Goal: Task Accomplishment & Management: Complete application form

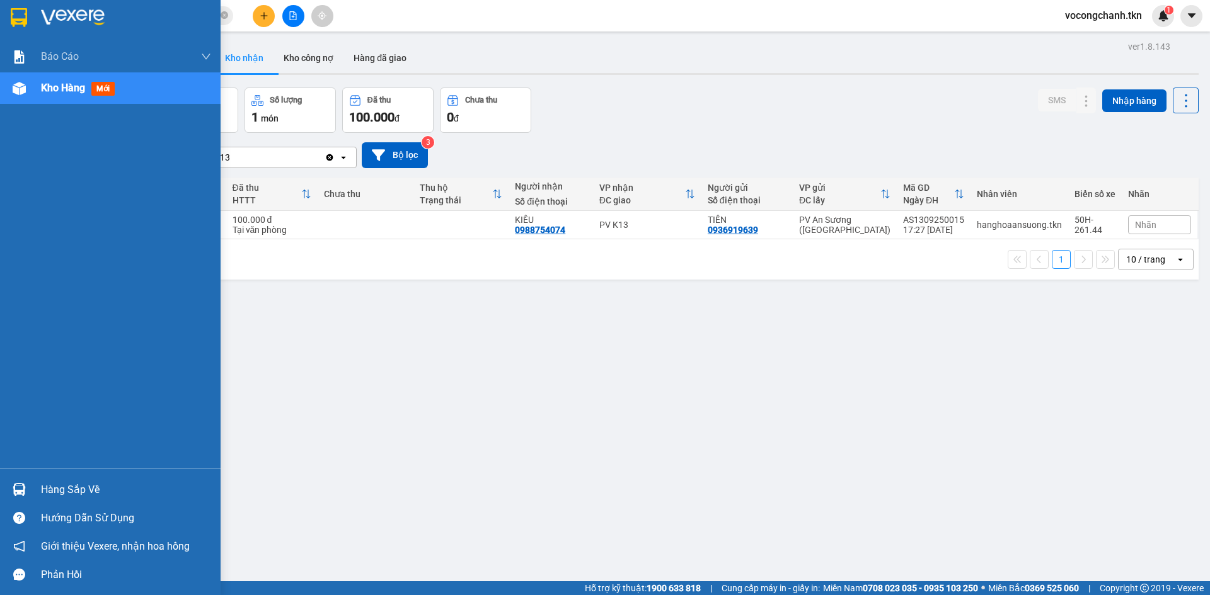
click at [54, 486] on div "Hàng sắp về" at bounding box center [126, 490] width 170 height 19
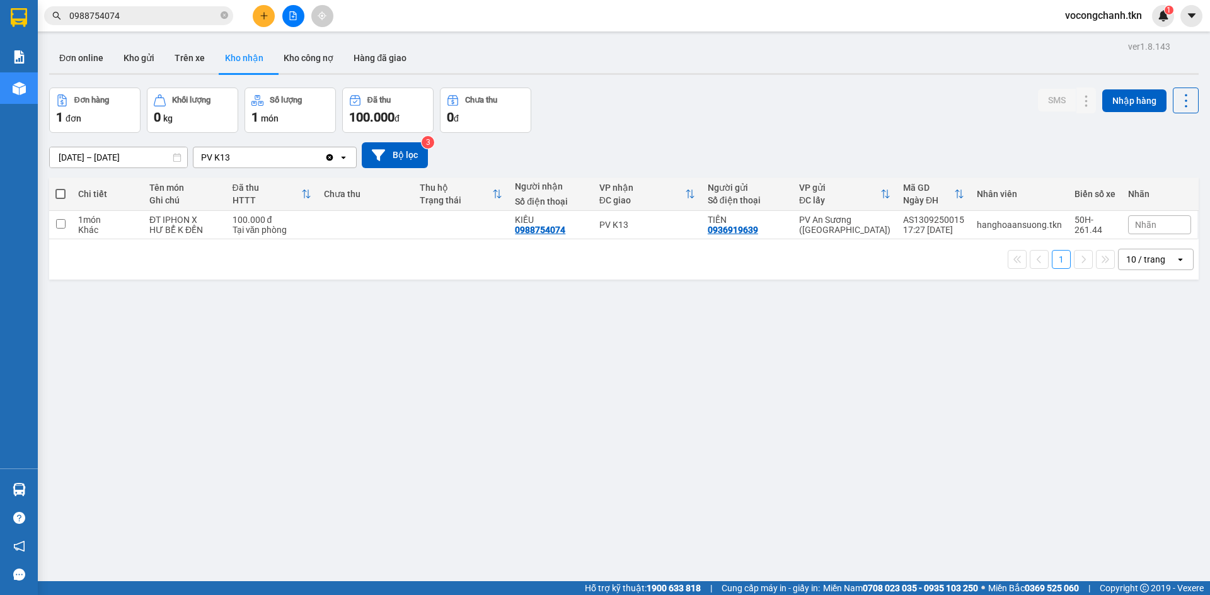
click at [331, 379] on section "Kết quả tìm kiếm ( 1 ) Bộ lọc Mã ĐH Trạng thái Món hàng Thu hộ Tổng cước Chưa c…" at bounding box center [605, 297] width 1210 height 595
click at [265, 18] on icon "plus" at bounding box center [264, 15] width 9 height 9
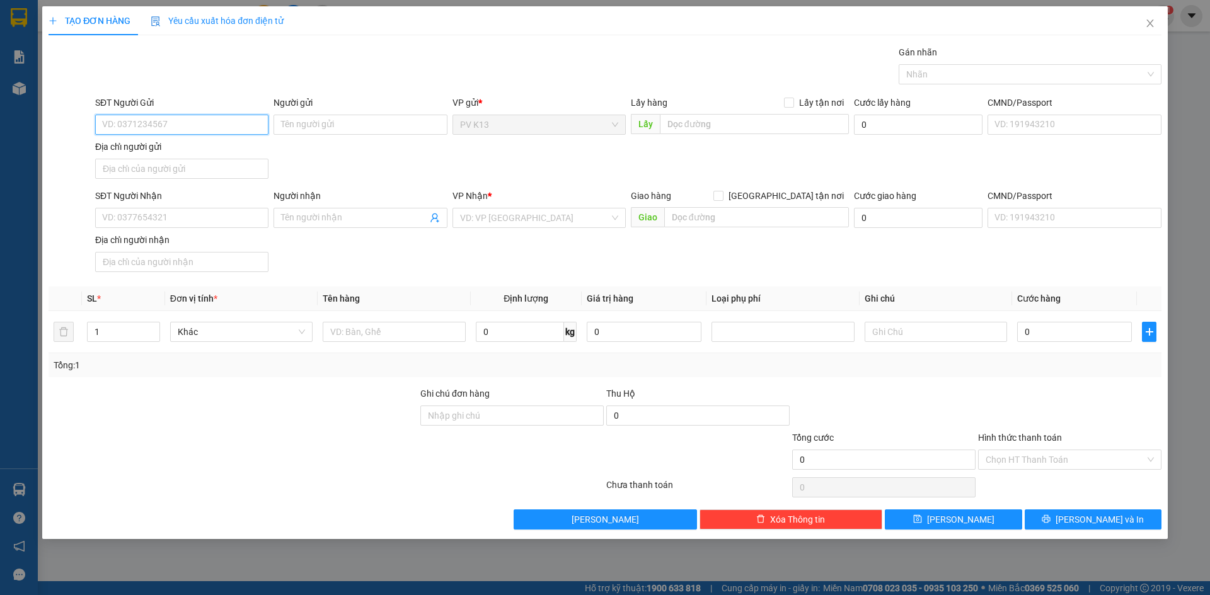
click at [187, 127] on input "SĐT Người Gửi" at bounding box center [181, 125] width 173 height 20
type input "0908822768"
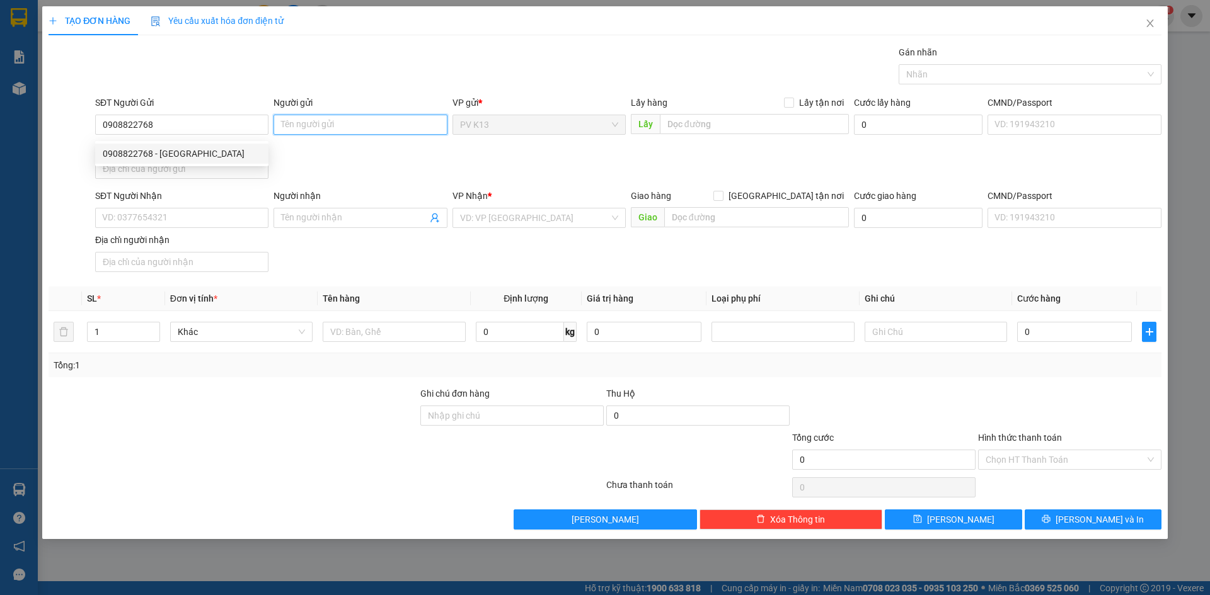
click at [321, 123] on input "Người gửi" at bounding box center [359, 125] width 173 height 20
click at [191, 154] on div "Địa chỉ người gửi" at bounding box center [181, 147] width 173 height 14
click at [191, 159] on input "Địa chỉ người gửi" at bounding box center [181, 169] width 173 height 20
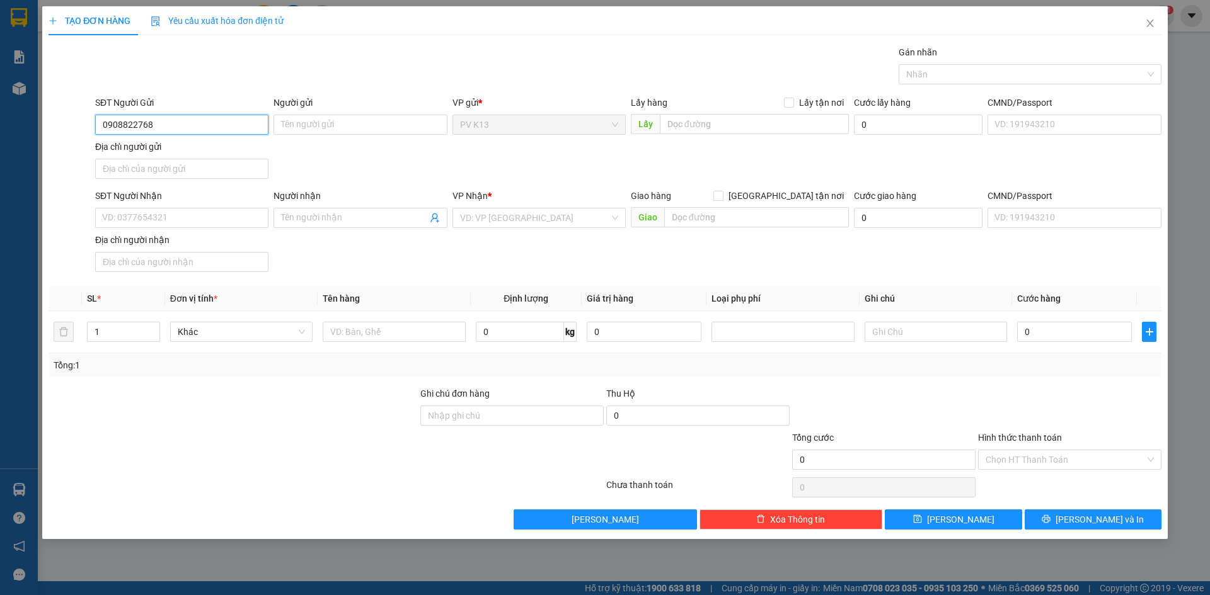
click at [198, 127] on input "0908822768" at bounding box center [181, 125] width 173 height 20
click at [185, 151] on div "0908822768 - [GEOGRAPHIC_DATA]" at bounding box center [182, 154] width 158 height 14
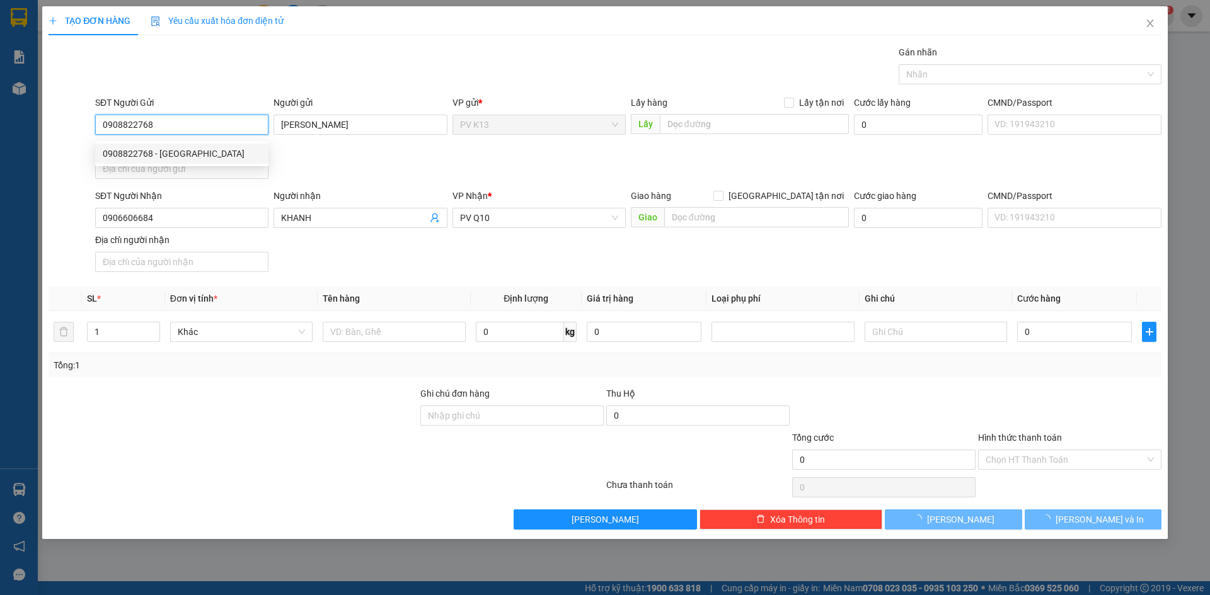
type input "[PERSON_NAME]"
type input "0906606684"
type input "KHANH"
type input "40.000"
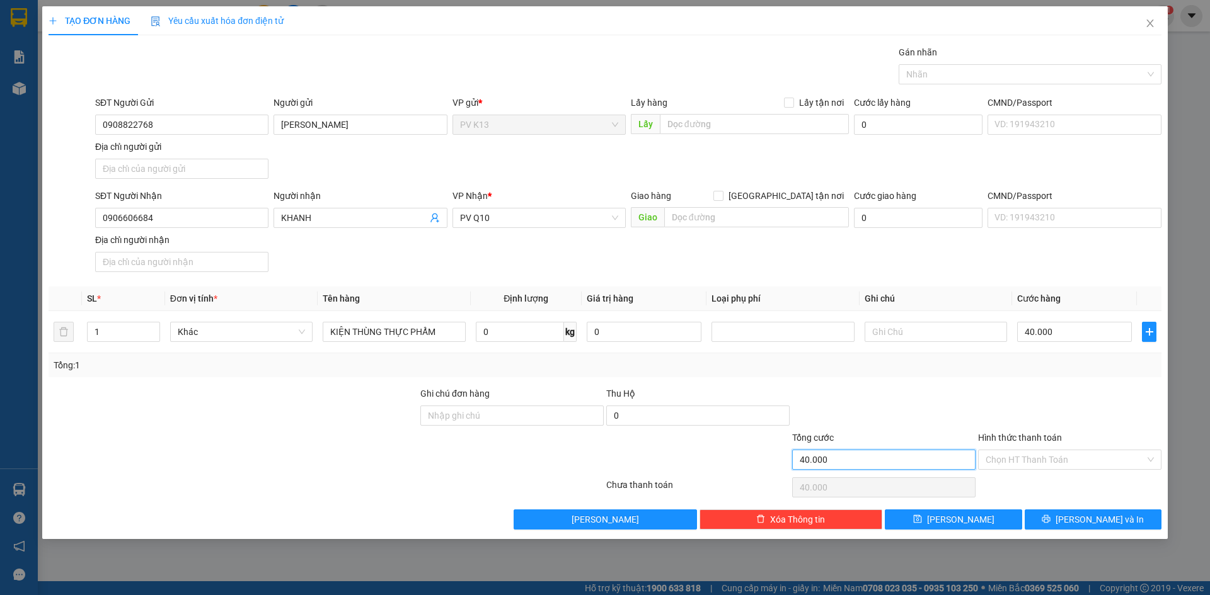
click at [845, 470] on input "40.000" at bounding box center [883, 460] width 183 height 20
click at [1055, 342] on input "40.000" at bounding box center [1074, 332] width 115 height 20
type input "8"
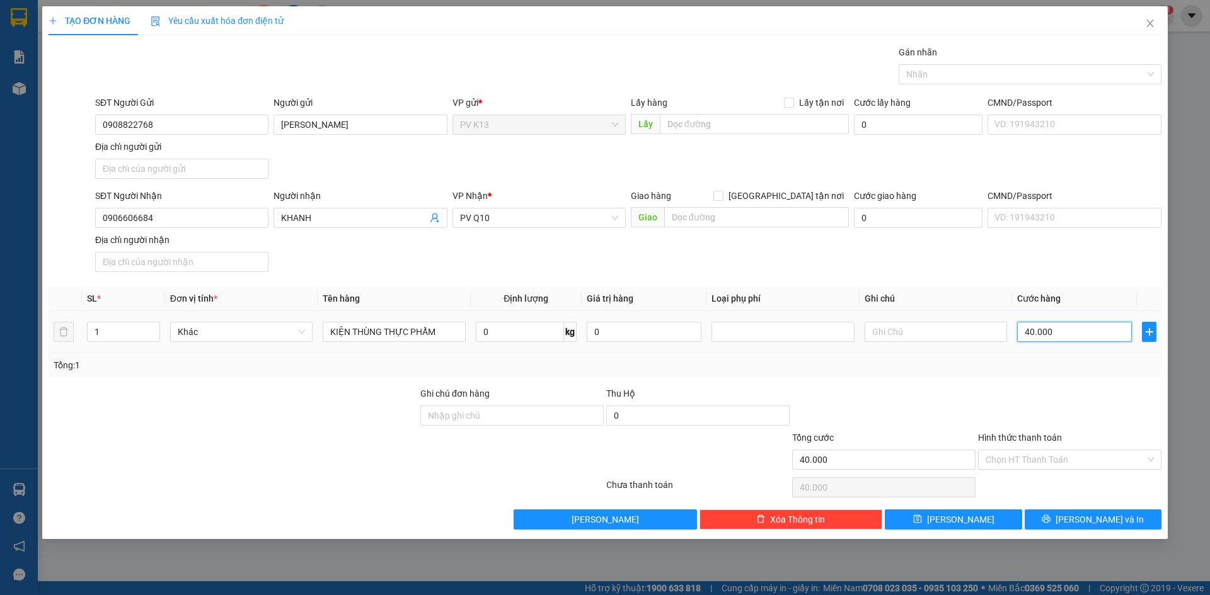
type input "8"
type input "80"
type input "800"
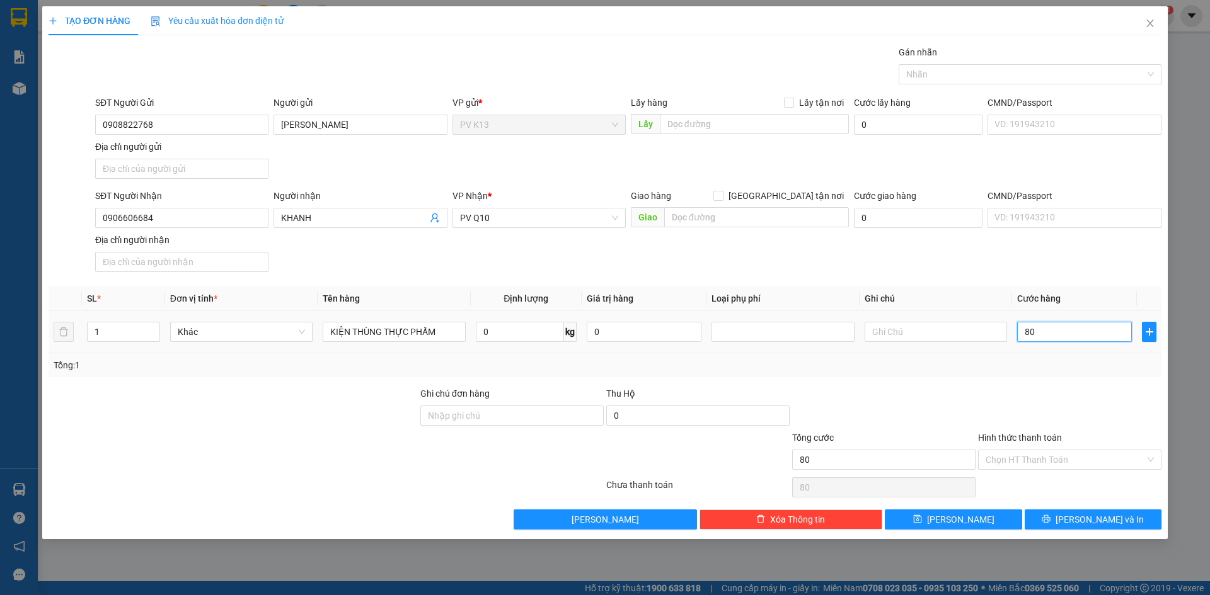
type input "800"
type input "8.000"
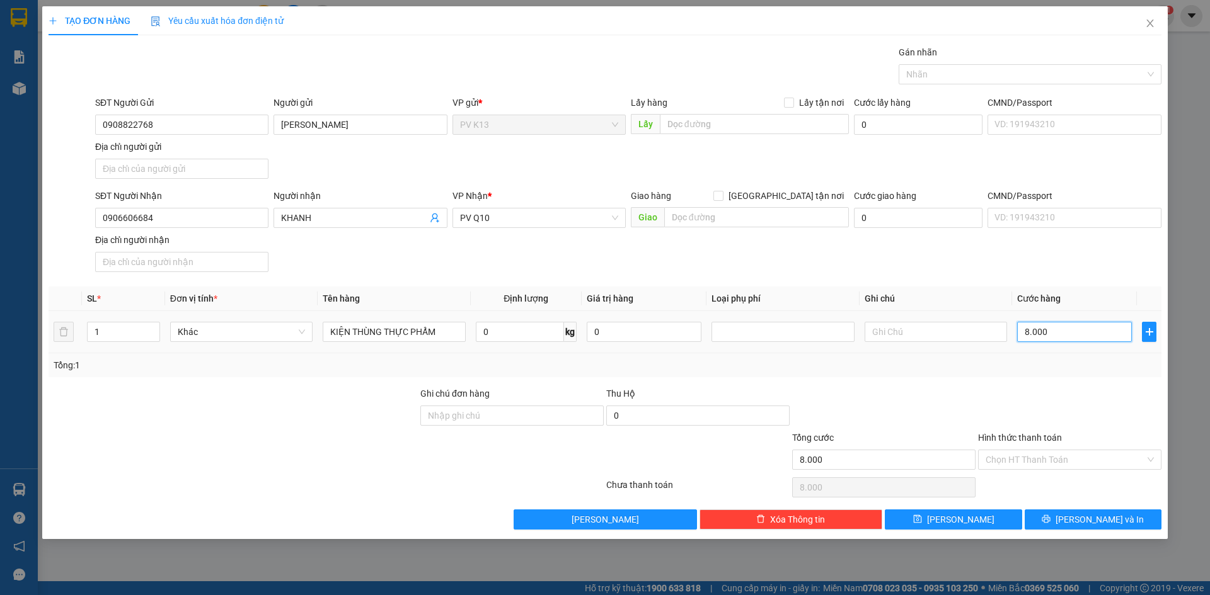
type input "80.000"
click at [1058, 411] on div at bounding box center [1070, 409] width 186 height 44
click at [1052, 469] on input "Hình thức thanh toán" at bounding box center [1064, 459] width 159 height 19
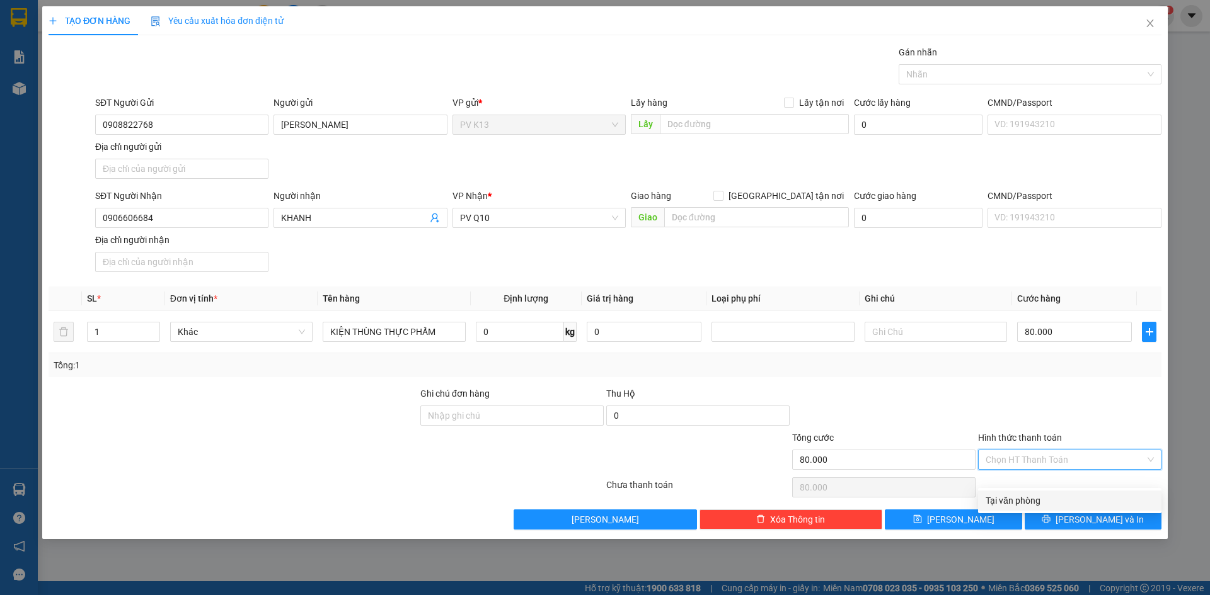
click at [1043, 498] on div "Tại văn phòng" at bounding box center [1069, 501] width 168 height 14
type input "0"
click at [960, 72] on div at bounding box center [1024, 74] width 244 height 15
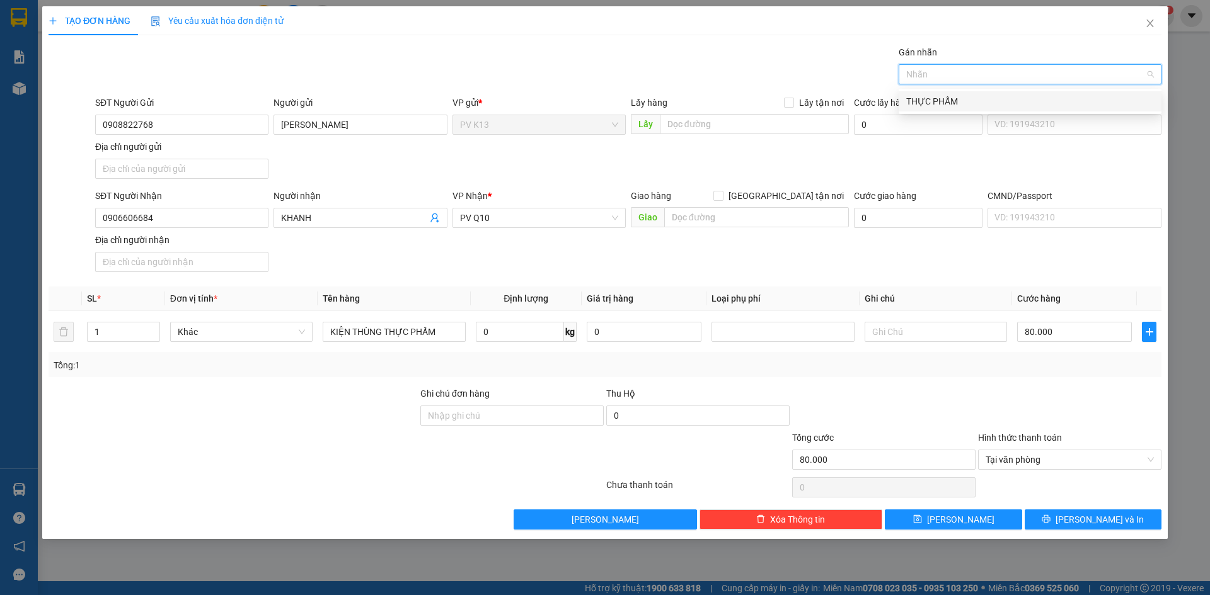
click at [924, 102] on div "THỰC PHẨM" at bounding box center [1030, 102] width 248 height 14
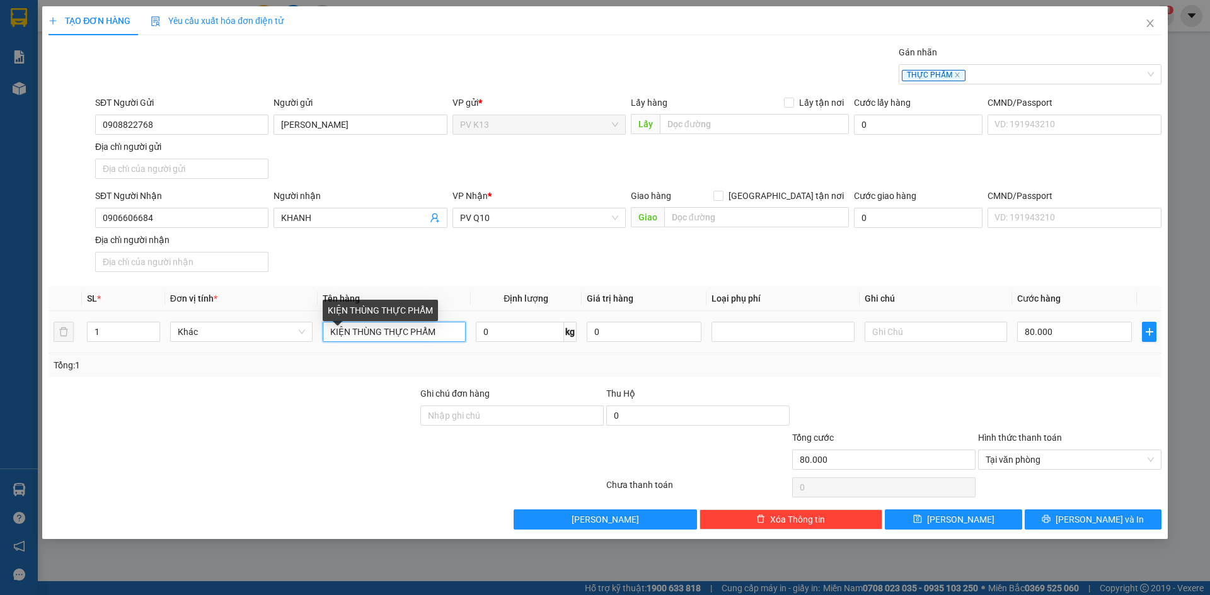
click at [458, 342] on input "KIỆN THÙNG THỰC PHẨM" at bounding box center [394, 332] width 142 height 20
type input "BAO BẮP"
click at [534, 341] on input "0" at bounding box center [520, 332] width 88 height 20
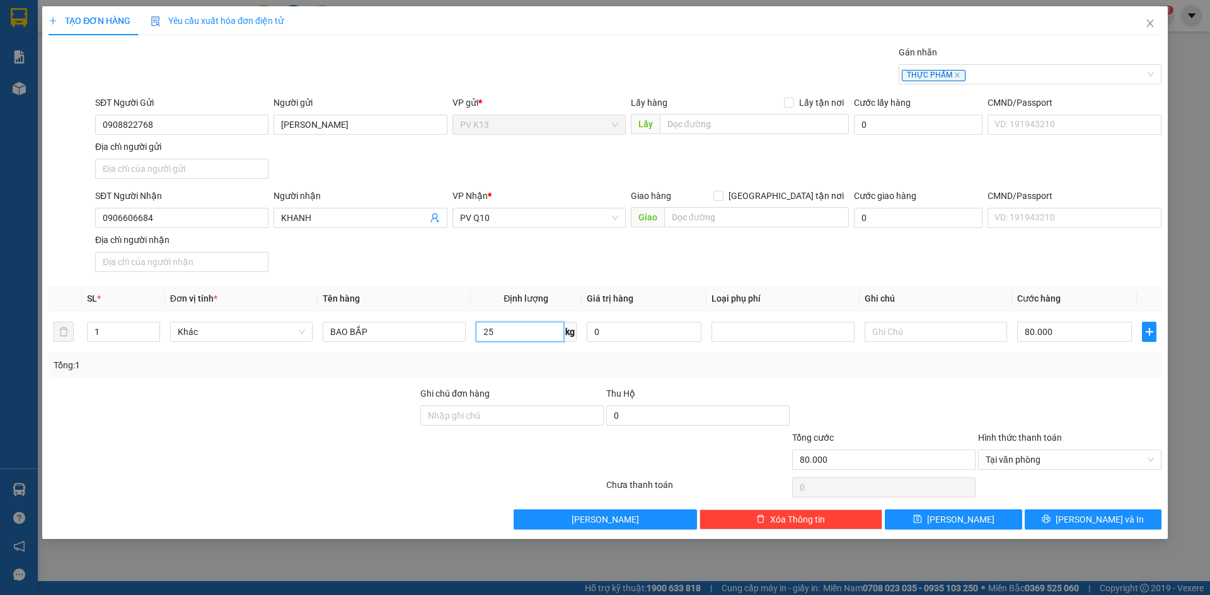
type input "25"
click at [566, 391] on div "Transit Pickup Surcharge Ids Transit Deliver Surcharge Ids Transit Deliver Surc…" at bounding box center [605, 287] width 1113 height 484
click at [1050, 524] on icon "printer" at bounding box center [1046, 519] width 8 height 8
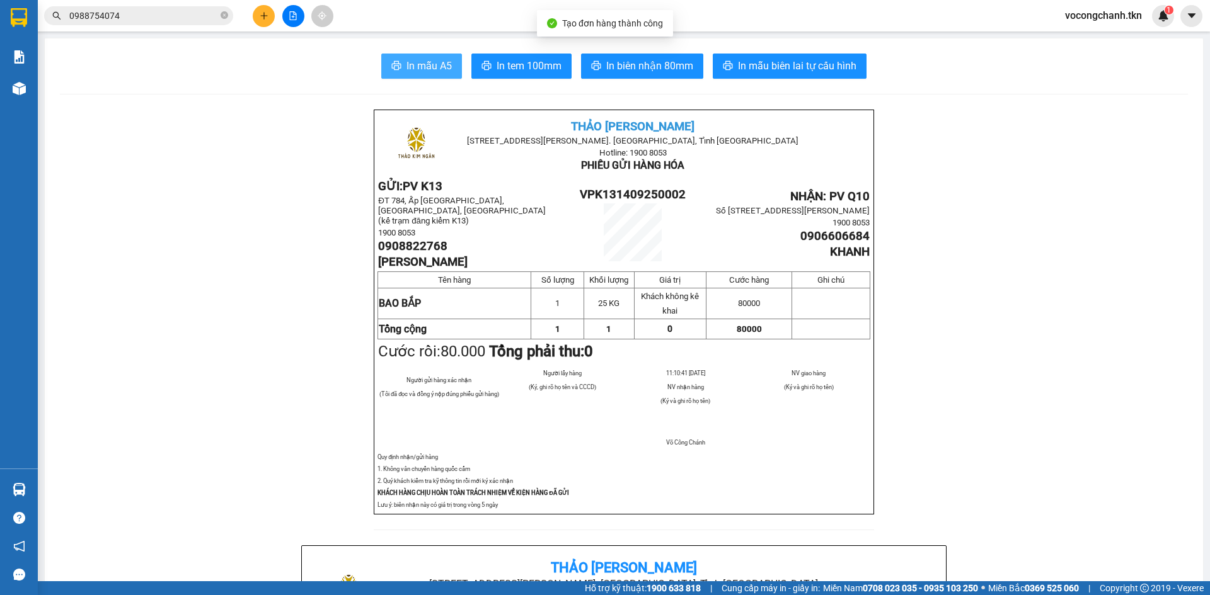
click at [406, 60] on span "In mẫu A5" at bounding box center [428, 66] width 45 height 16
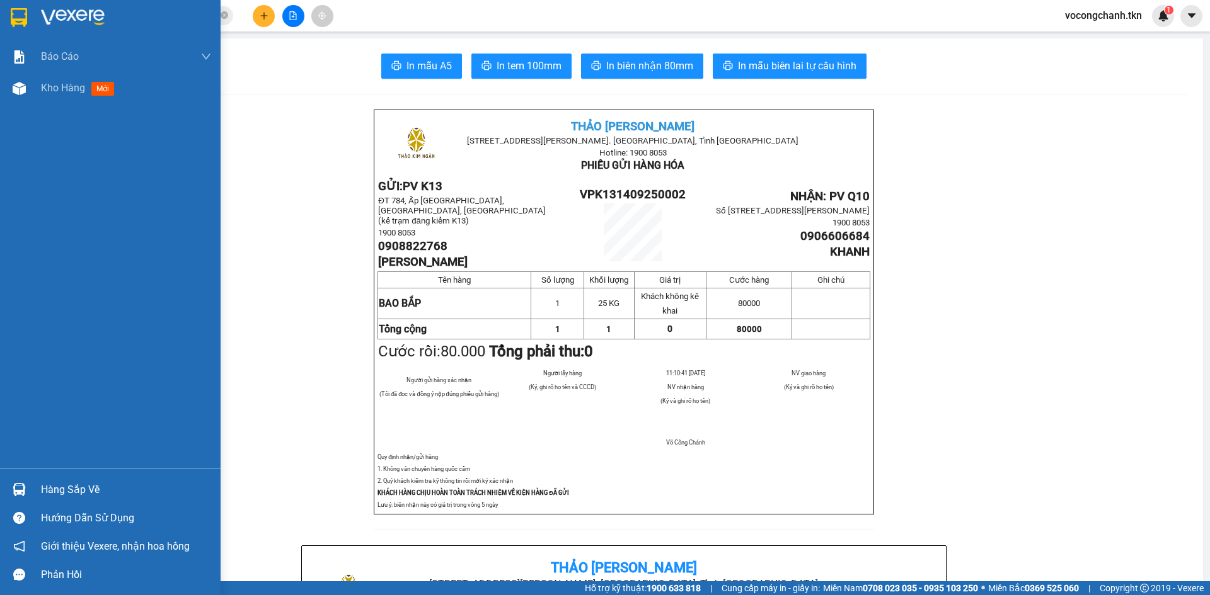
click at [22, 13] on img at bounding box center [19, 17] width 16 height 19
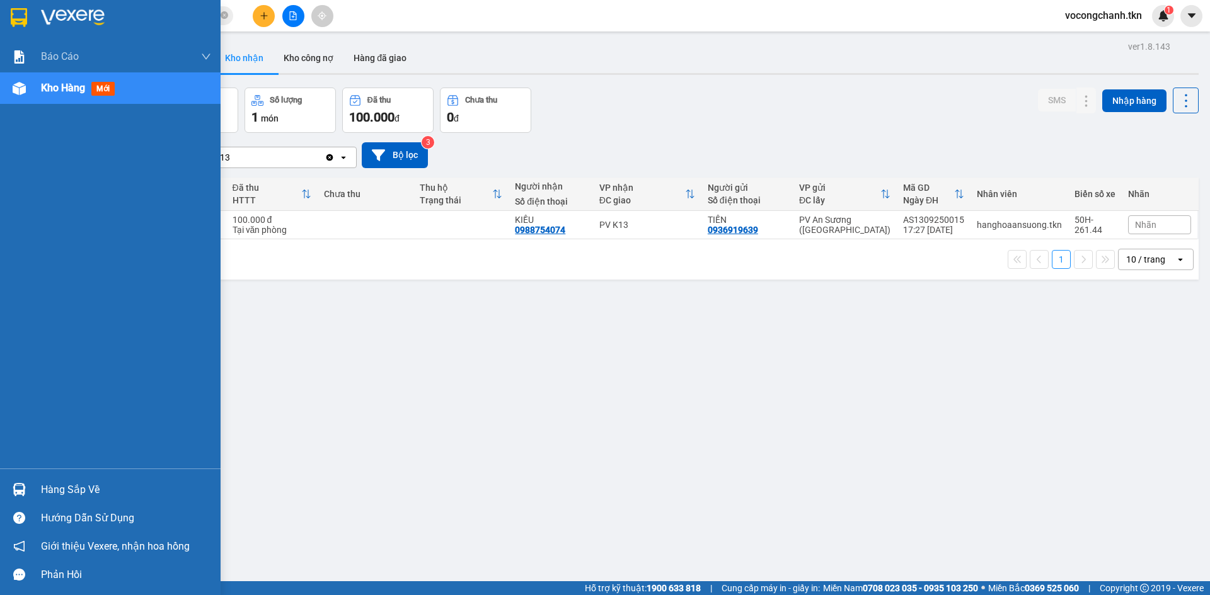
click at [54, 488] on div "Hàng sắp về" at bounding box center [126, 490] width 170 height 19
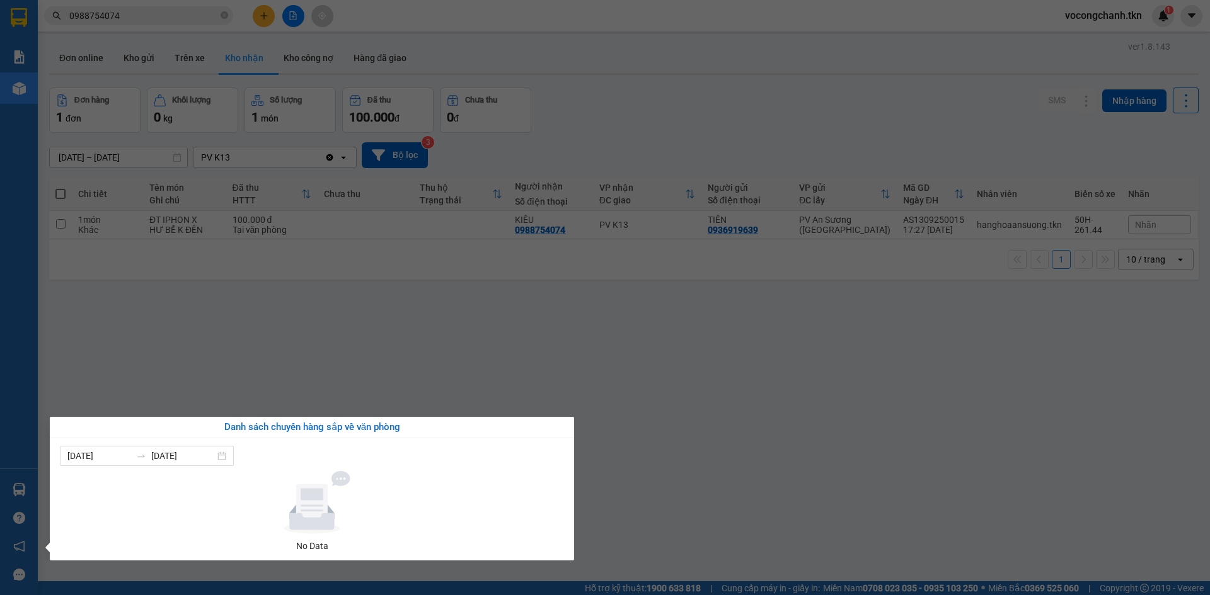
click at [405, 370] on section "Kết quả tìm kiếm ( 1 ) Bộ lọc Mã ĐH Trạng thái Món hàng Thu hộ Tổng cước Chưa c…" at bounding box center [605, 297] width 1210 height 595
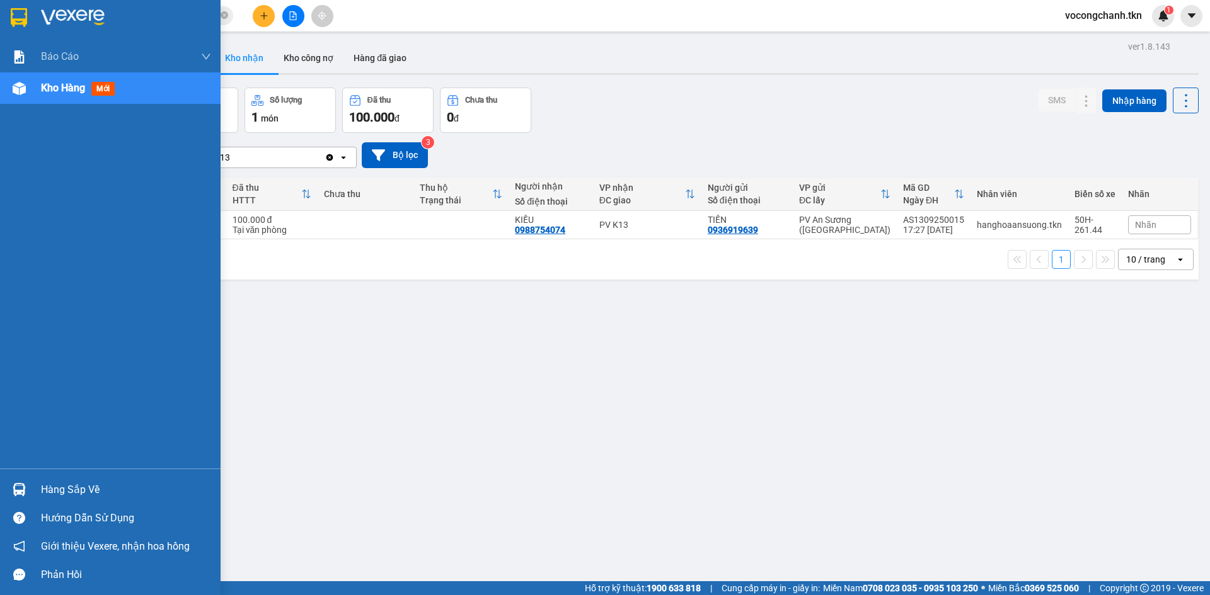
click at [50, 489] on div "Hàng sắp về" at bounding box center [126, 490] width 170 height 19
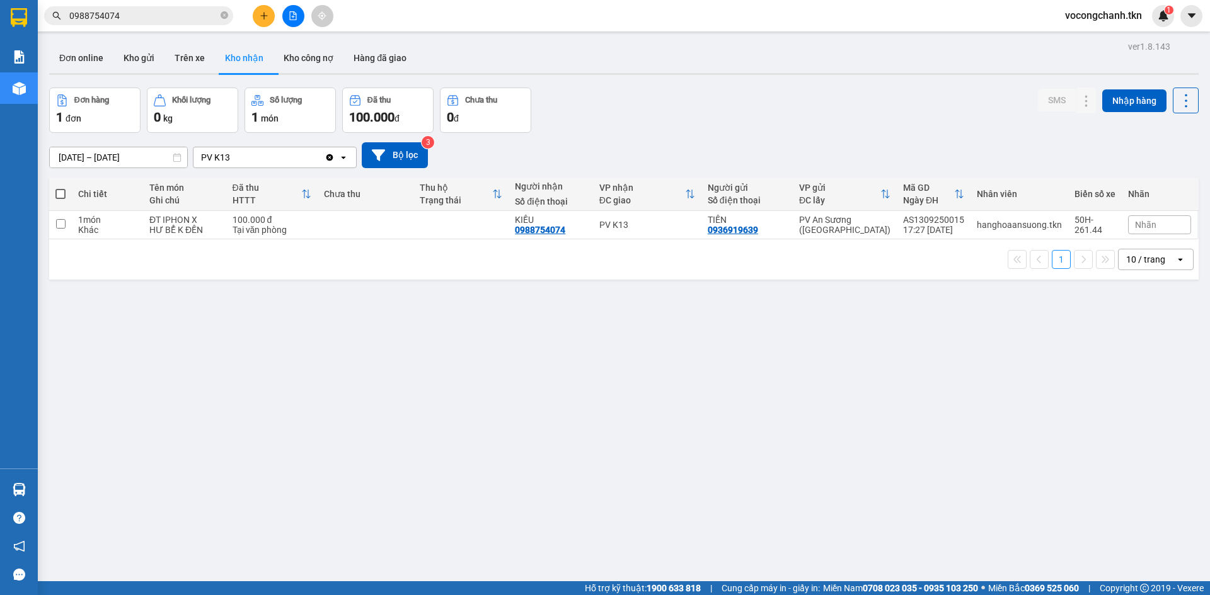
click at [470, 345] on section "Kết quả tìm kiếm ( 1 ) Bộ lọc Mã ĐH Trạng thái Món hàng Thu hộ Tổng cước Chưa c…" at bounding box center [605, 297] width 1210 height 595
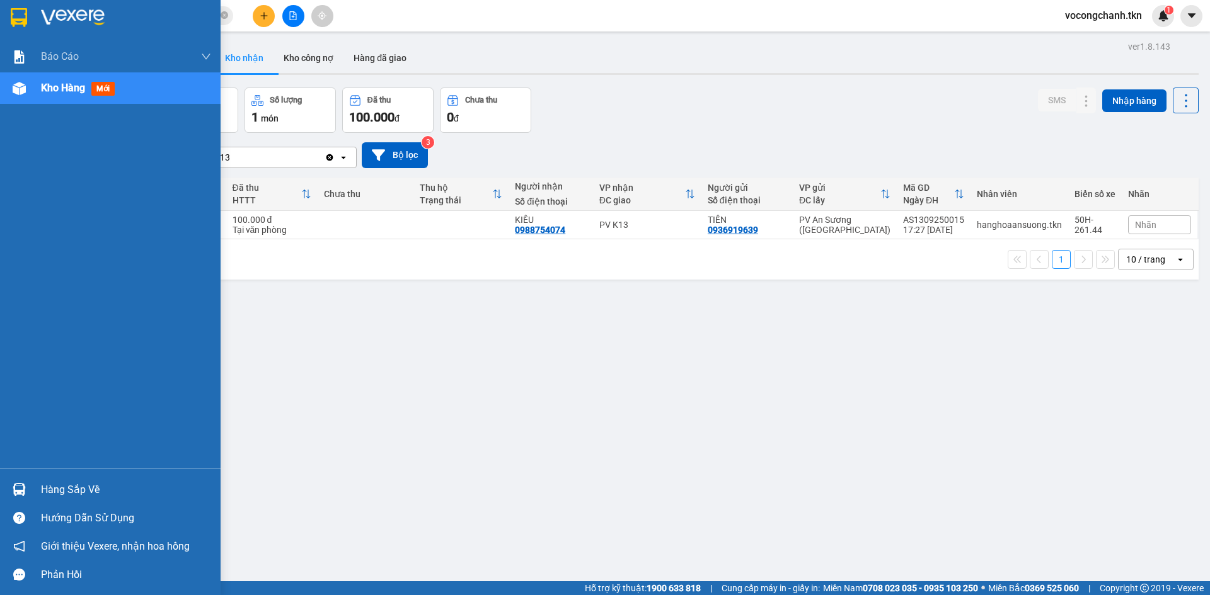
click at [56, 481] on div "Hàng sắp về" at bounding box center [126, 490] width 170 height 19
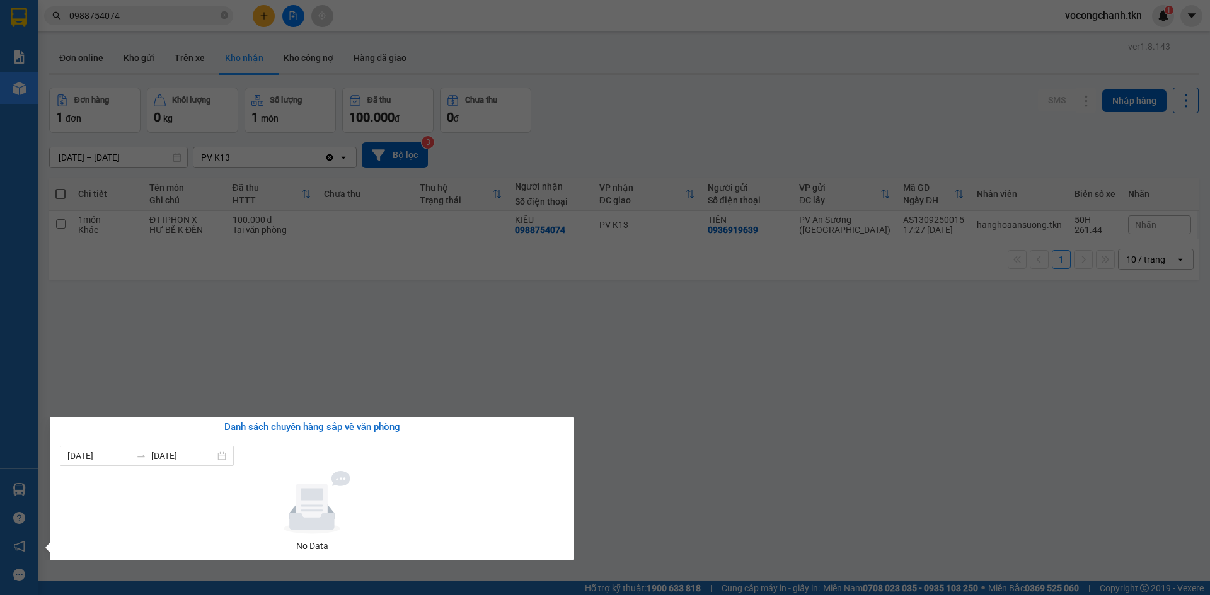
click at [289, 370] on section "Kết quả tìm kiếm ( 1 ) Bộ lọc Mã ĐH Trạng thái Món hàng Thu hộ Tổng cước Chưa c…" at bounding box center [605, 297] width 1210 height 595
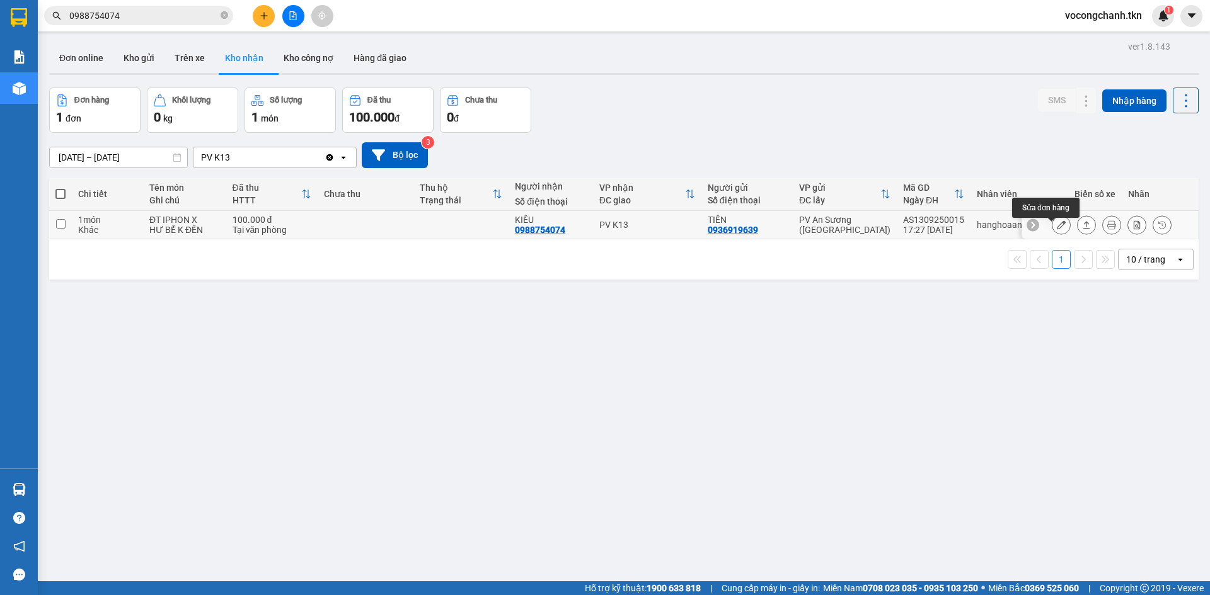
click at [1057, 229] on icon at bounding box center [1061, 225] width 9 height 9
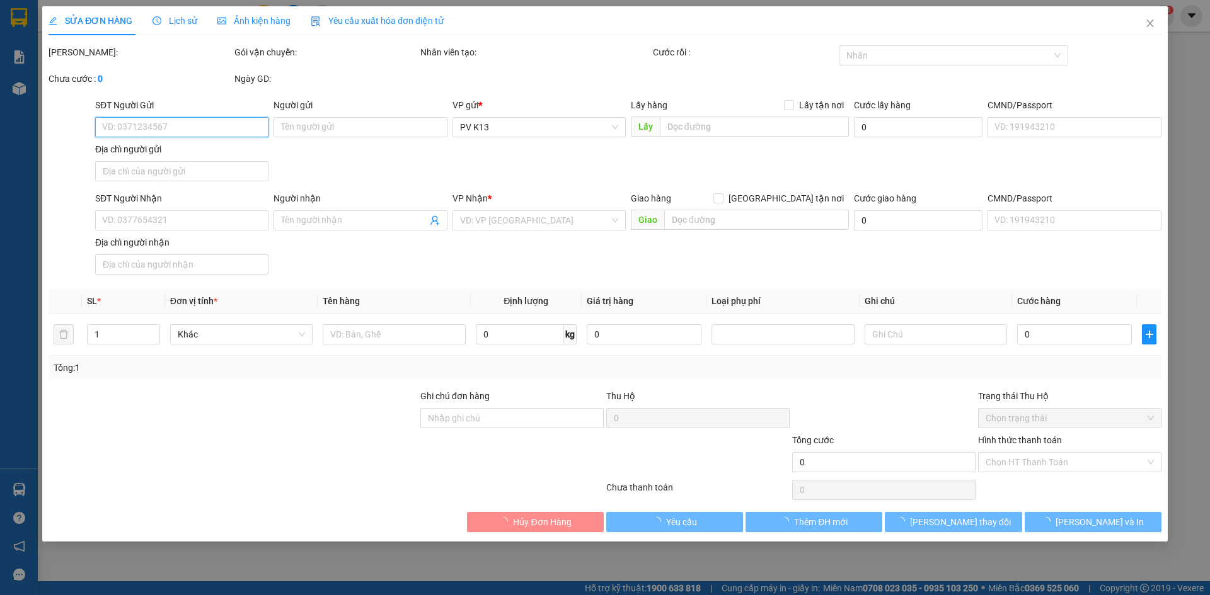
type input "0936919639"
type input "TIẾN"
type input "0988754074"
type input "KIỀU"
type input "100.000"
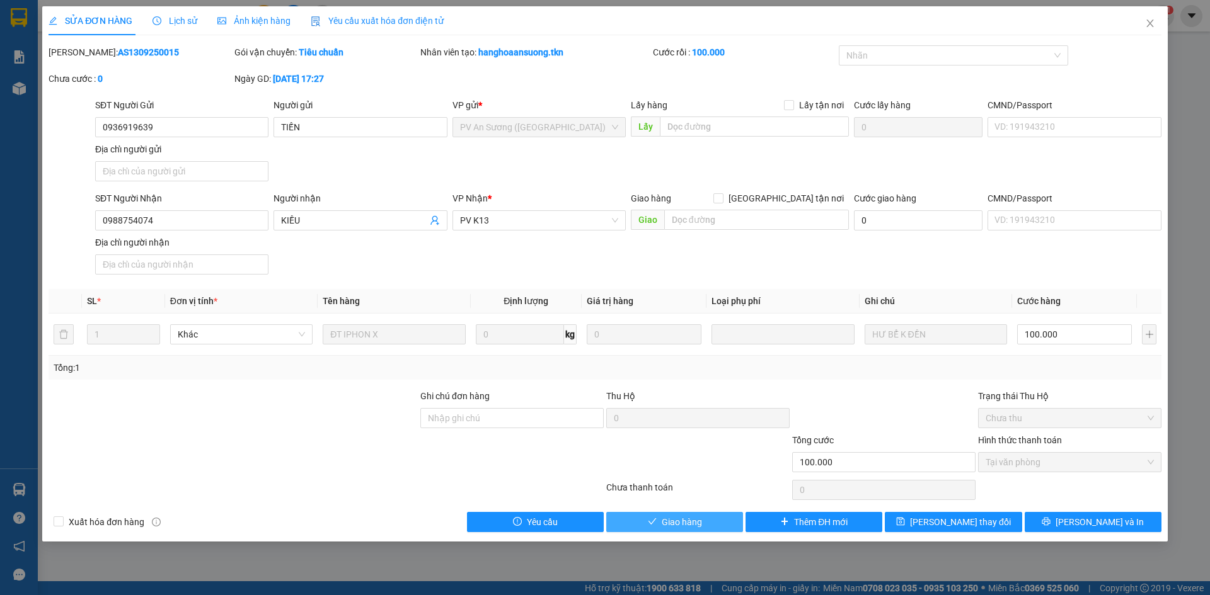
click at [664, 529] on span "Giao hàng" at bounding box center [682, 522] width 40 height 14
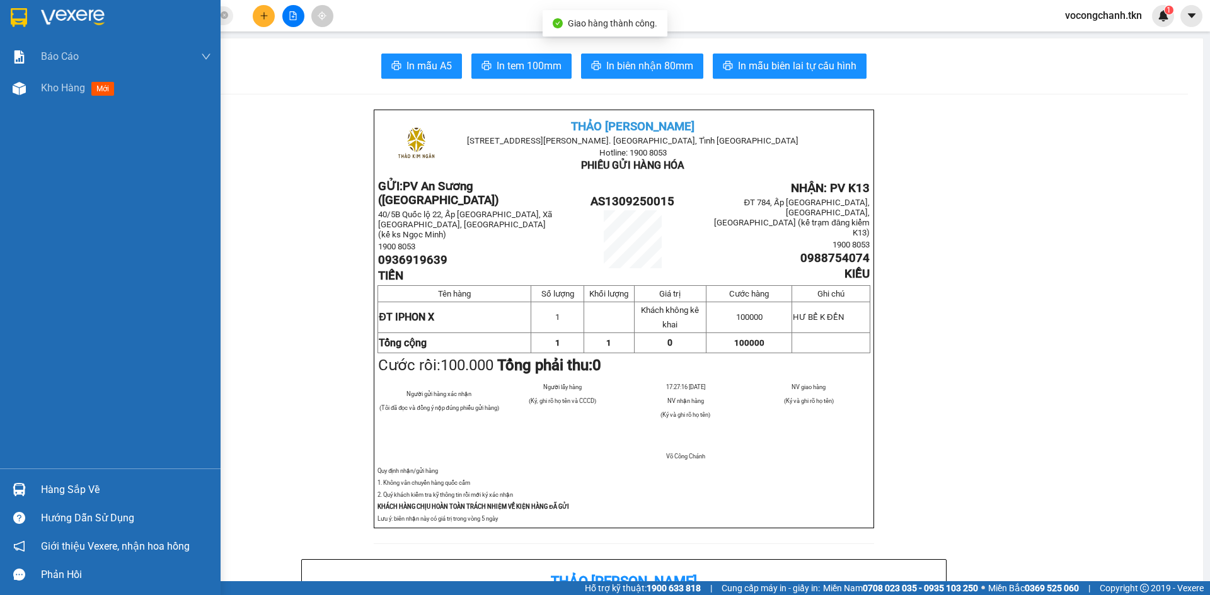
click at [8, 18] on div at bounding box center [19, 17] width 22 height 22
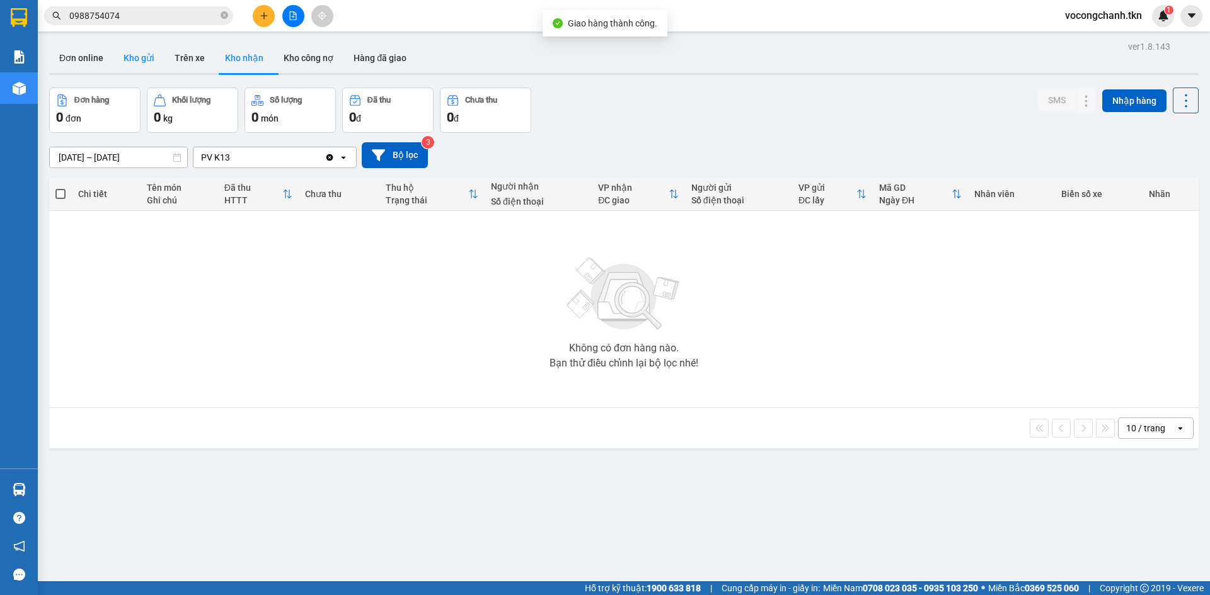
click at [156, 56] on button "Kho gửi" at bounding box center [138, 58] width 51 height 30
